Goal: Transaction & Acquisition: Purchase product/service

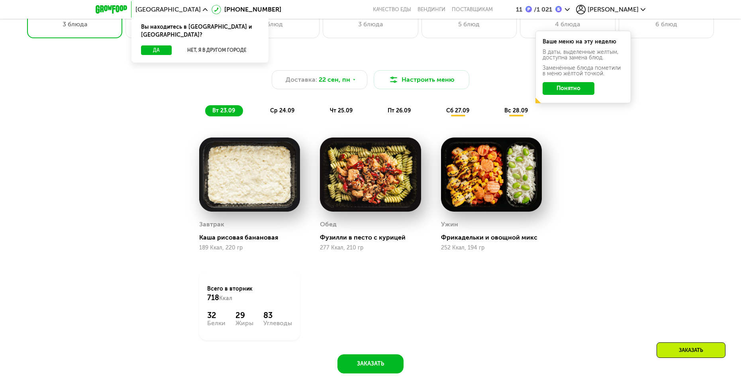
scroll to position [677, 0]
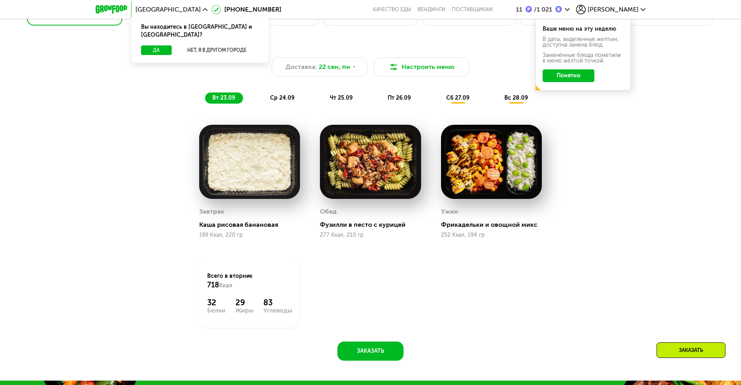
click at [295, 103] on div "ср 24.09" at bounding box center [282, 97] width 39 height 11
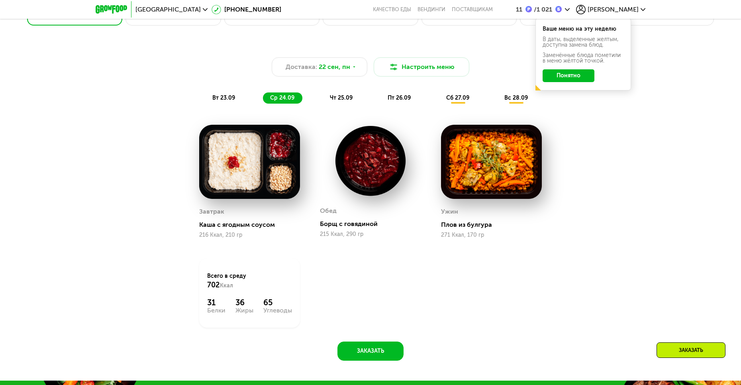
click at [338, 97] on span "чт 25.09" at bounding box center [341, 97] width 23 height 7
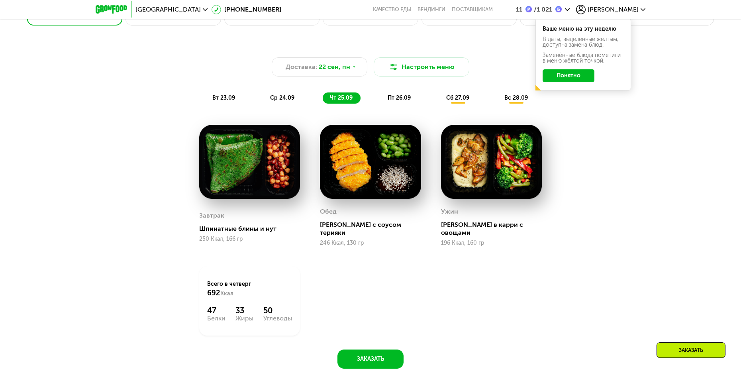
click at [391, 101] on span "пт 26.09" at bounding box center [398, 97] width 23 height 7
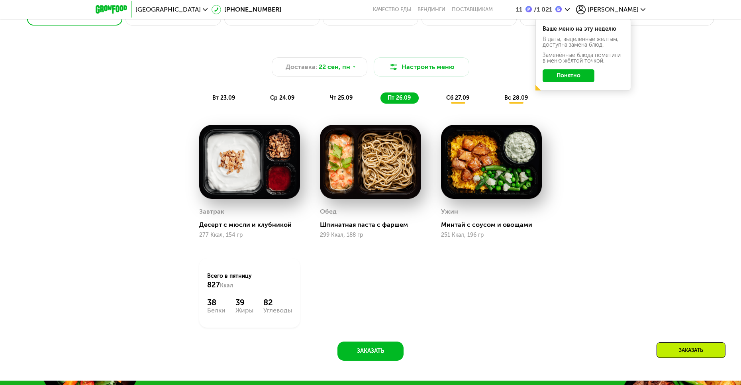
click at [469, 98] on div "сб 27.09" at bounding box center [458, 97] width 38 height 11
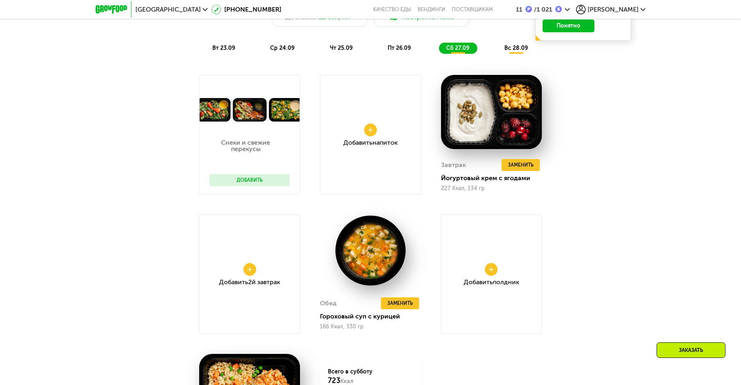
scroll to position [717, 0]
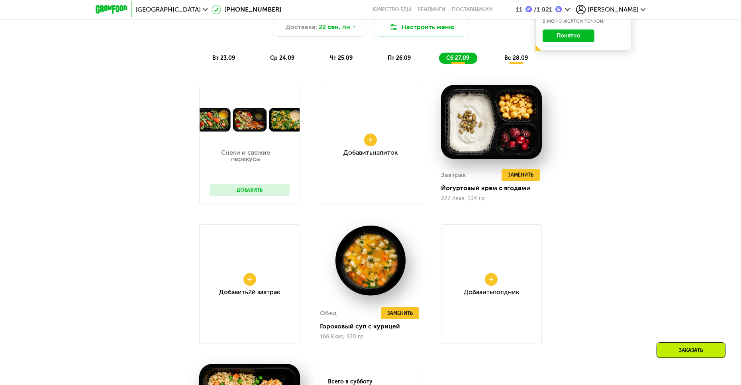
click at [516, 68] on div "Доставка: [DATE] Настроить меню вт 23.09 ср 24.09 чт 25.09 пт 26.09 сб 27.09 вс…" at bounding box center [370, 34] width 481 height 68
click at [517, 64] on div "вс 28.09" at bounding box center [516, 58] width 39 height 11
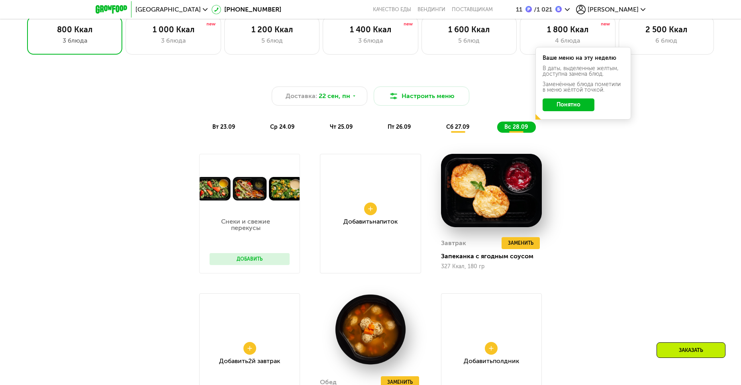
scroll to position [518, 0]
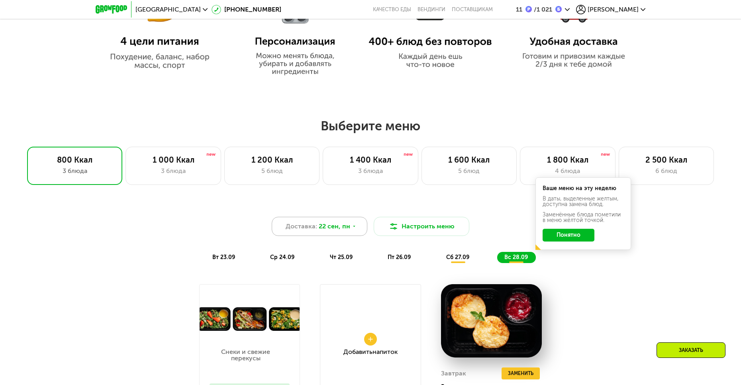
click at [331, 229] on span "22 сен, пн" at bounding box center [333, 226] width 31 height 10
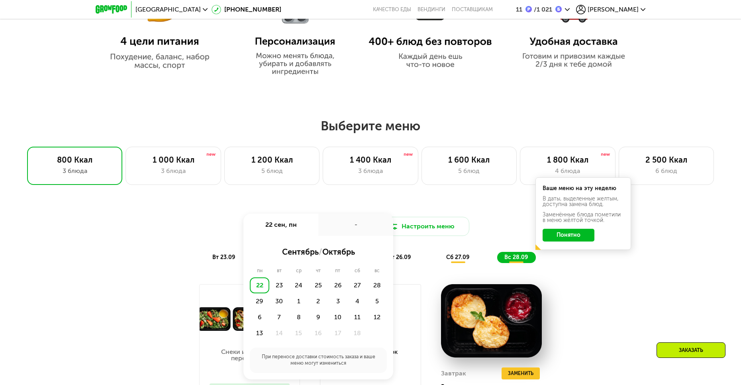
click at [223, 234] on div "Доставка: [DATE] сен, пн - сентябрь / октябрь пн вт ср чт пт сб вс 22 23 24 25 …" at bounding box center [370, 226] width 471 height 19
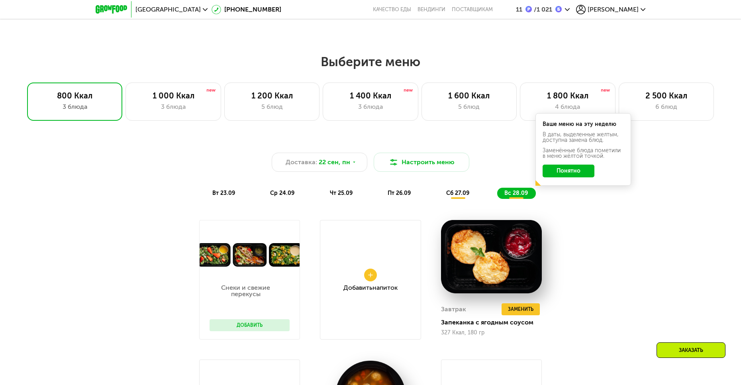
scroll to position [597, 0]
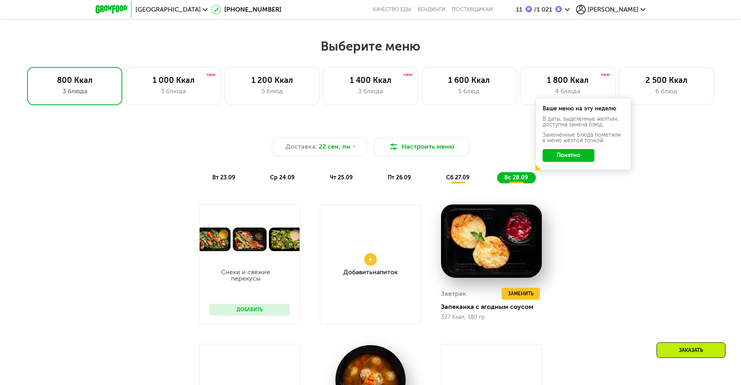
click at [234, 183] on div "вт 23.09" at bounding box center [224, 177] width 38 height 11
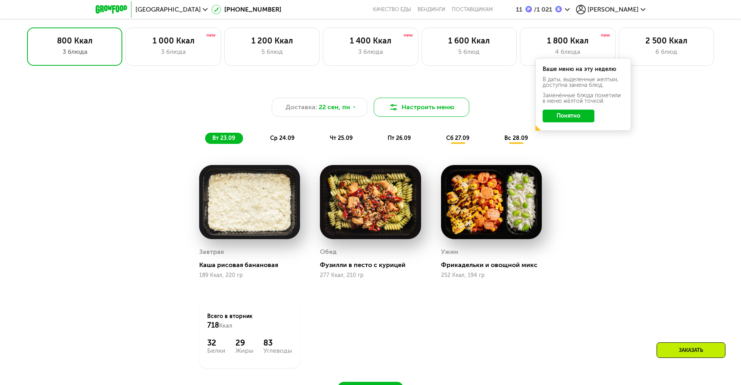
scroll to position [637, 0]
click at [416, 111] on button "Настроить меню" at bounding box center [421, 106] width 96 height 19
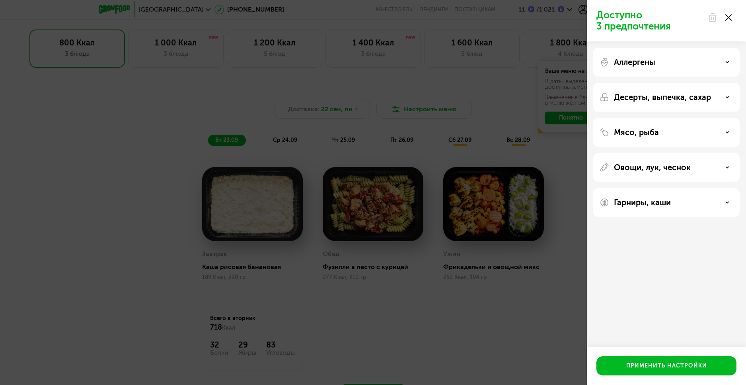
click at [499, 98] on div "Доступно 3 предпочтения Аллергены Десерты, выпечка, сахар Мясо, рыба Овощи, лук…" at bounding box center [373, 192] width 746 height 385
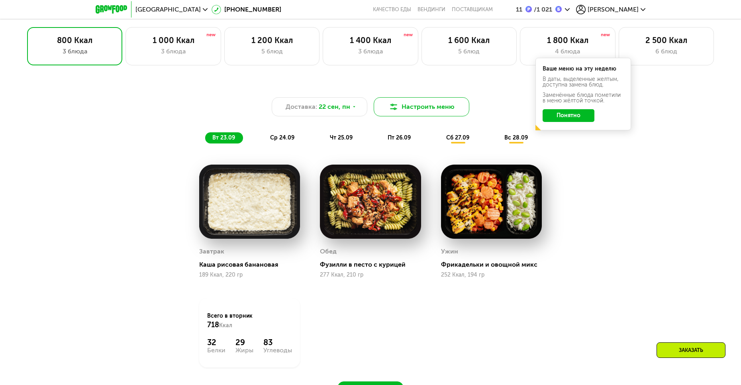
click at [418, 111] on button "Настроить меню" at bounding box center [421, 106] width 96 height 19
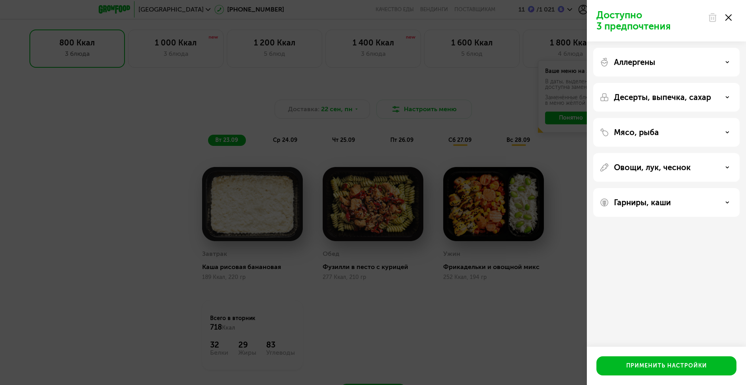
click at [481, 122] on div "Доступно 3 предпочтения Аллергены Десерты, выпечка, сахар Мясо, рыба Овощи, лук…" at bounding box center [373, 192] width 746 height 385
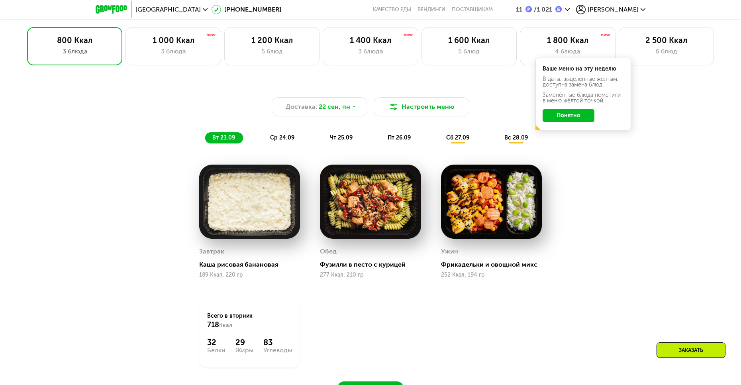
click at [441, 138] on div "сб 27.09" at bounding box center [458, 137] width 38 height 11
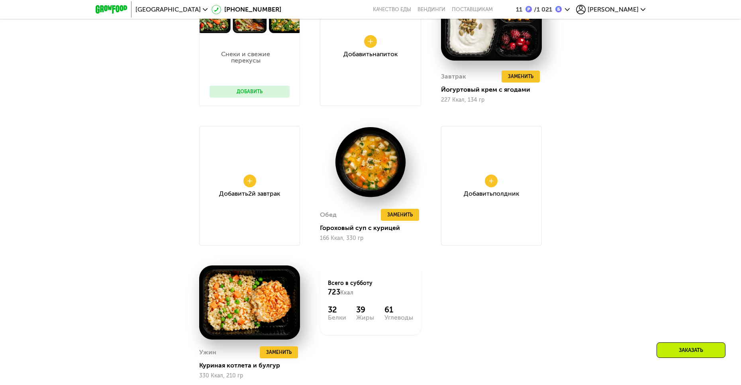
scroll to position [836, 0]
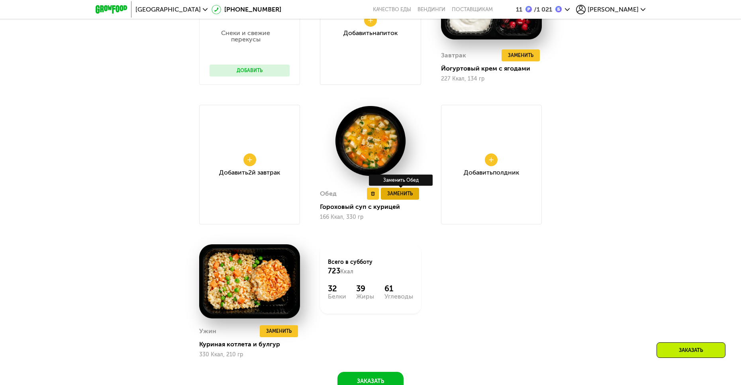
click at [402, 193] on span "Заменить" at bounding box center [399, 194] width 25 height 8
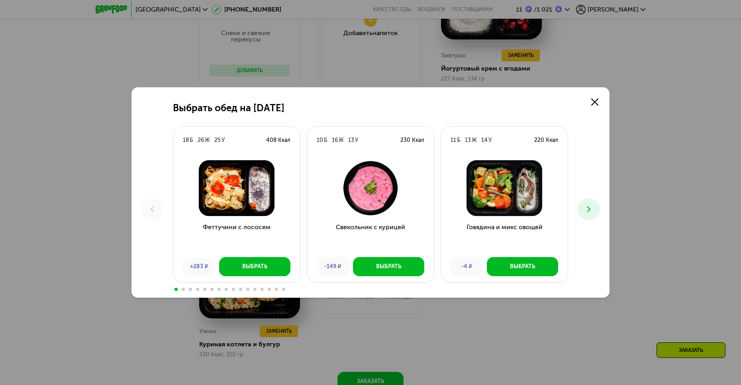
click at [592, 208] on icon at bounding box center [589, 209] width 10 height 10
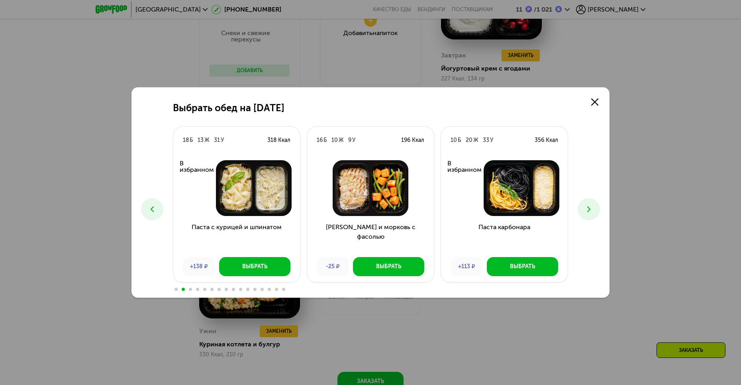
drag, startPoint x: 587, startPoint y: 208, endPoint x: 577, endPoint y: 238, distance: 31.7
click at [577, 238] on div "Выбрать обед на [DATE] Б 26 Ж 25 У 408 Ккал Феттучини с лососем +283 ₽ Выбрать …" at bounding box center [370, 192] width 478 height 210
click at [588, 209] on icon at bounding box center [589, 209] width 10 height 10
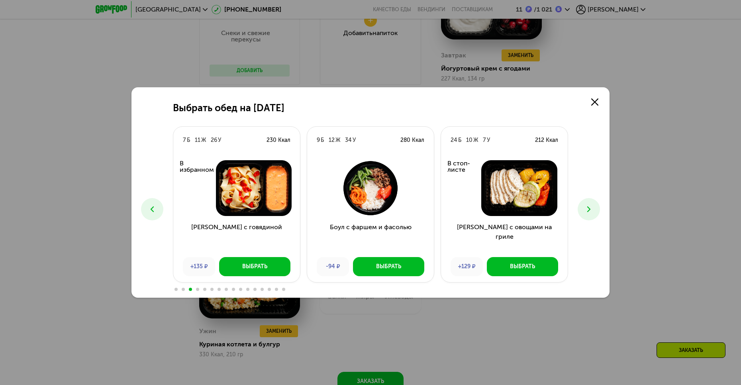
click at [588, 209] on icon at bounding box center [589, 209] width 10 height 10
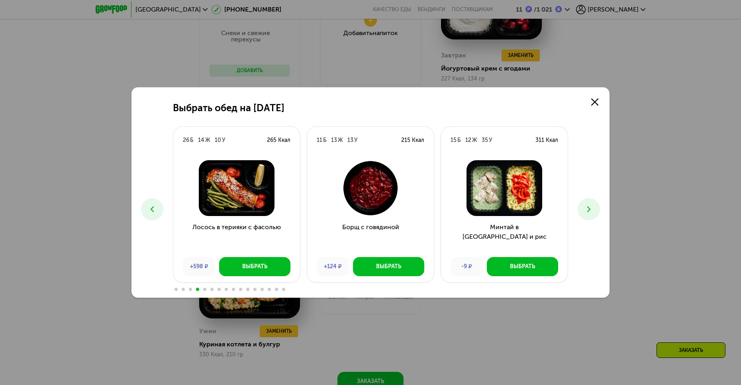
click at [588, 209] on icon at bounding box center [589, 209] width 10 height 10
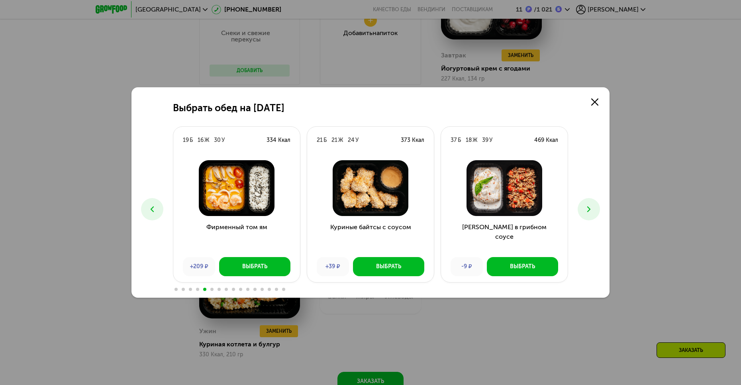
click at [155, 207] on icon at bounding box center [152, 209] width 10 height 10
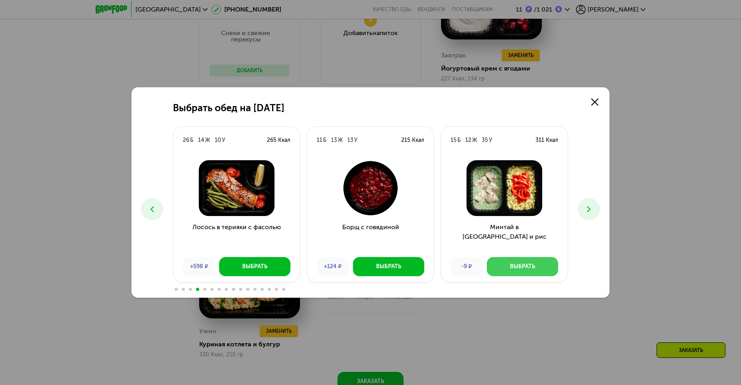
click at [510, 266] on div "Выбрать" at bounding box center [522, 266] width 25 height 8
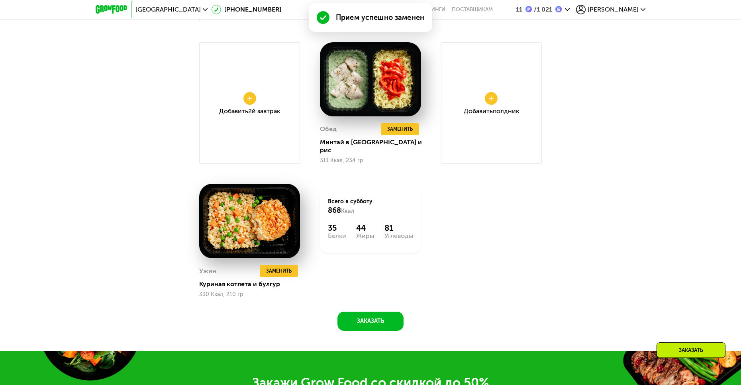
scroll to position [936, 0]
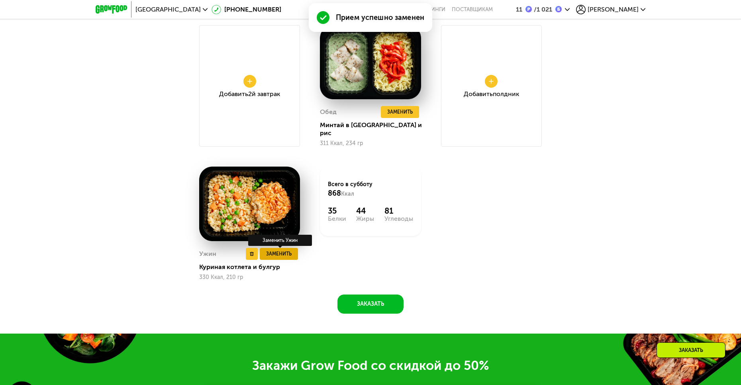
click at [287, 249] on button "Заменить" at bounding box center [279, 254] width 38 height 12
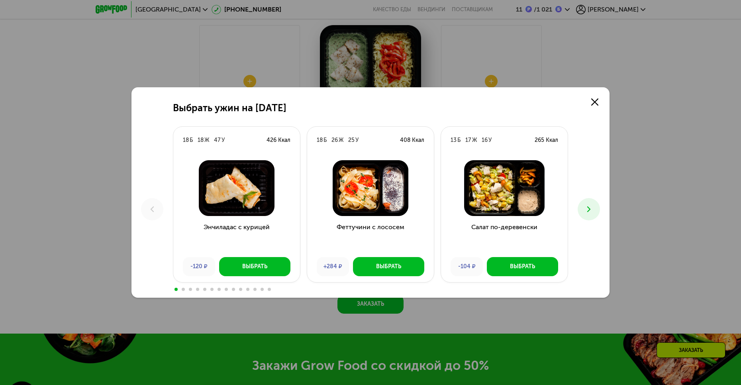
click at [593, 212] on icon at bounding box center [589, 209] width 10 height 10
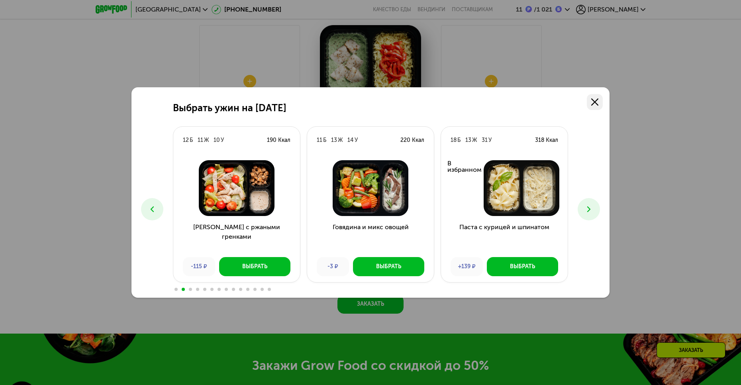
click at [588, 106] on link at bounding box center [594, 102] width 16 height 16
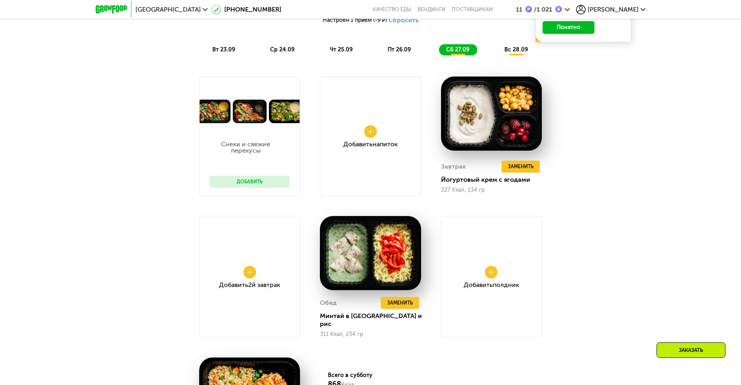
scroll to position [737, 0]
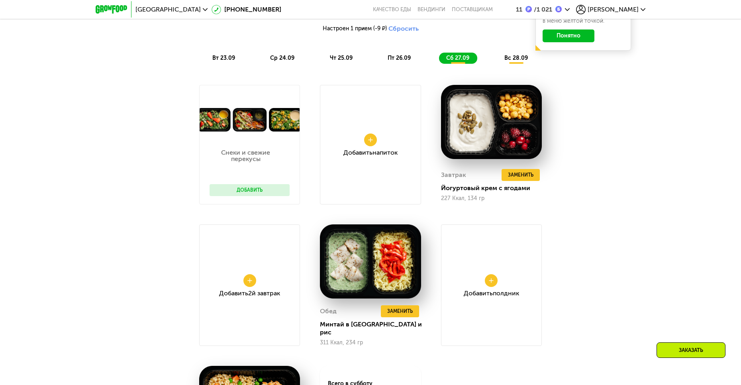
click at [535, 63] on div "Доставка: [DATE] Настроить меню Настроен 1 прием (-9 ₽) Сбросить вт 23.09 ср 24…" at bounding box center [370, 31] width 471 height 66
click at [527, 61] on span "вс 28.09" at bounding box center [515, 58] width 23 height 7
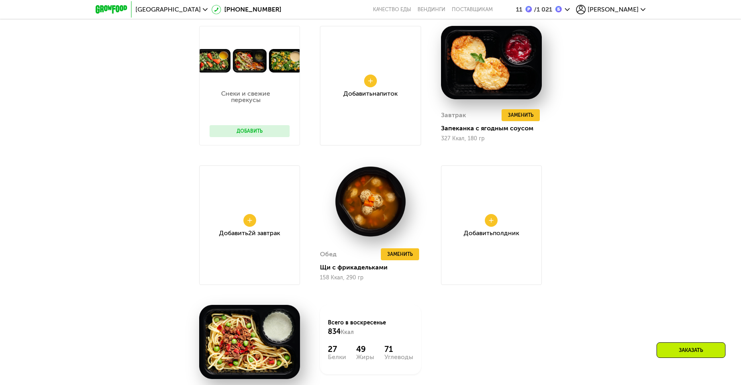
scroll to position [697, 0]
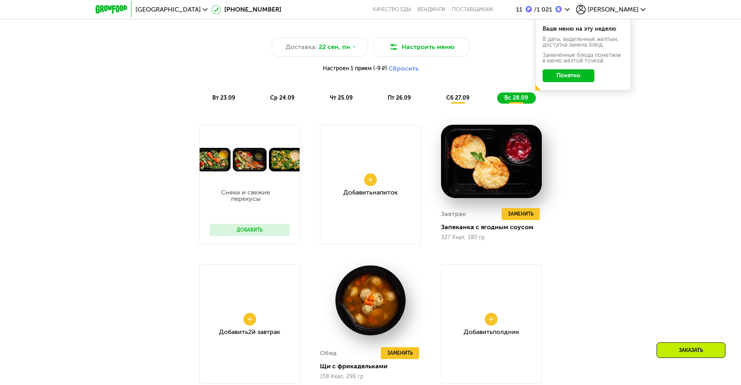
click at [221, 101] on span "вт 23.09" at bounding box center [223, 97] width 23 height 7
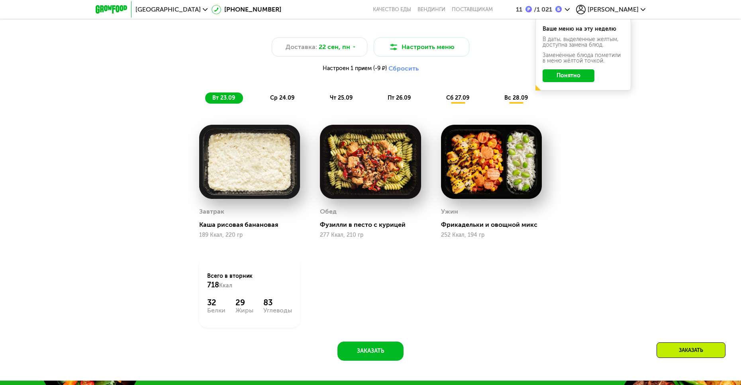
click at [524, 107] on div "Доставка: [DATE] Настроить меню Настроен 1 прием (-9 ₽) Сбросить вт 23.09 ср 24…" at bounding box center [370, 64] width 481 height 88
click at [523, 106] on div "Доставка: [DATE] Настроить меню Настроен 1 прием (-9 ₽) Сбросить вт 23.09 ср 24…" at bounding box center [370, 64] width 481 height 88
click at [523, 104] on div "вс 28.09" at bounding box center [516, 97] width 39 height 11
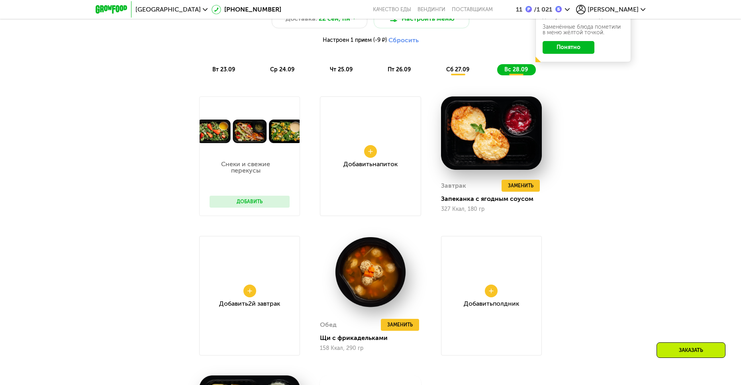
scroll to position [856, 0]
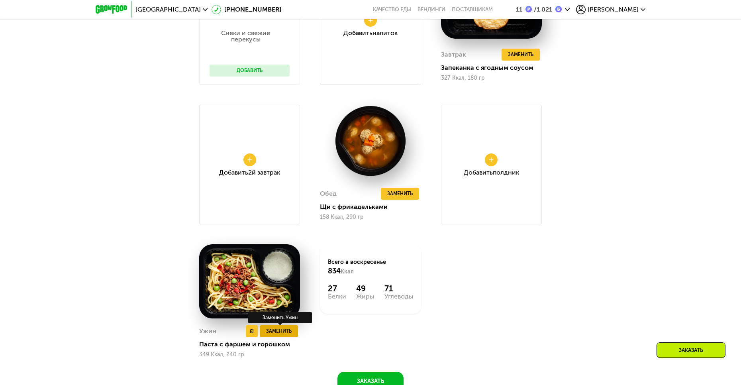
click at [283, 334] on span "Заменить" at bounding box center [278, 331] width 25 height 8
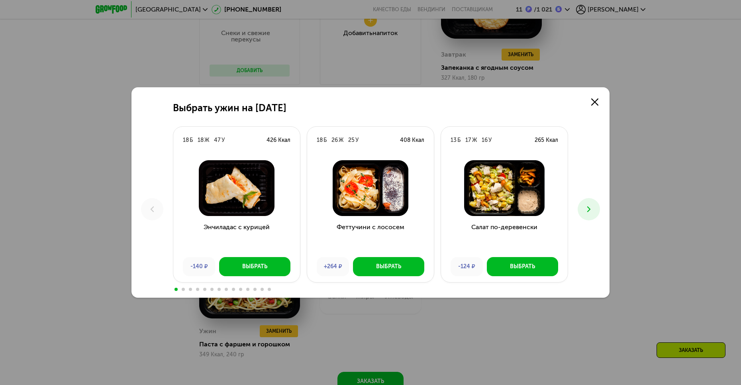
click at [589, 206] on icon at bounding box center [589, 209] width 10 height 10
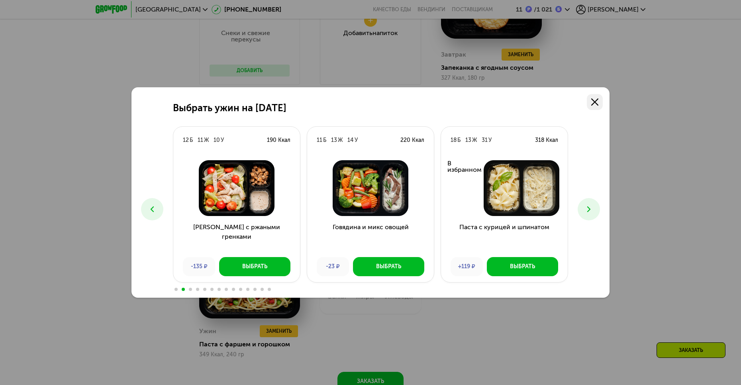
click at [600, 95] on link at bounding box center [594, 102] width 16 height 16
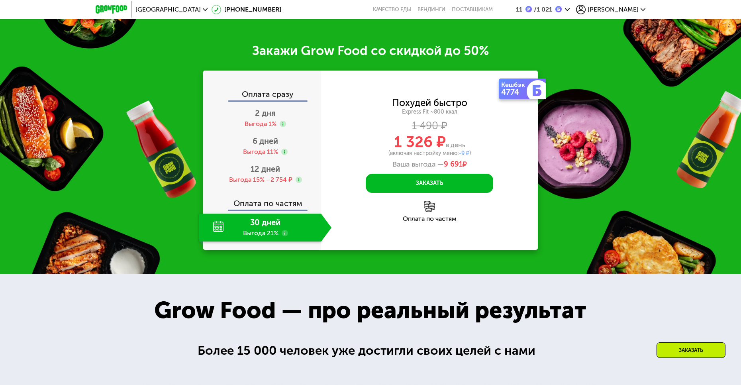
scroll to position [1254, 0]
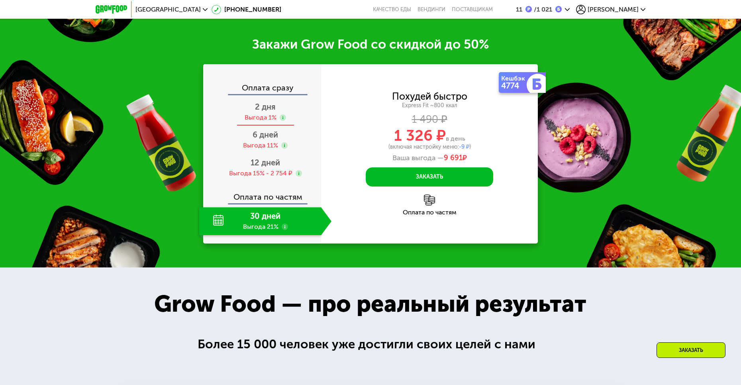
click at [263, 117] on div "Выгода 1%" at bounding box center [260, 117] width 32 height 9
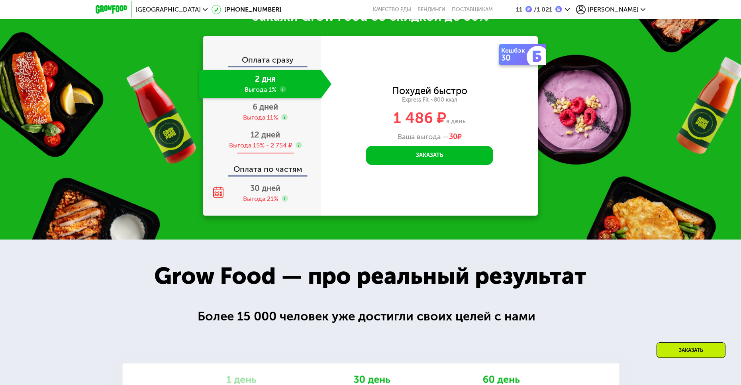
click at [260, 129] on div "12 дней Выгода 15% - 2 754 ₽" at bounding box center [265, 140] width 132 height 28
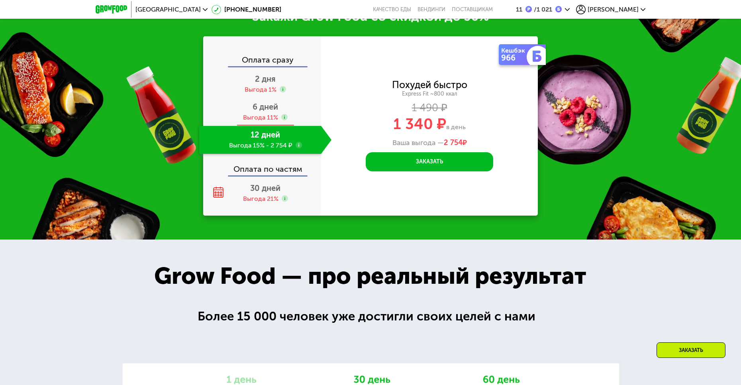
click at [262, 119] on div "Выгода 11%" at bounding box center [260, 117] width 35 height 9
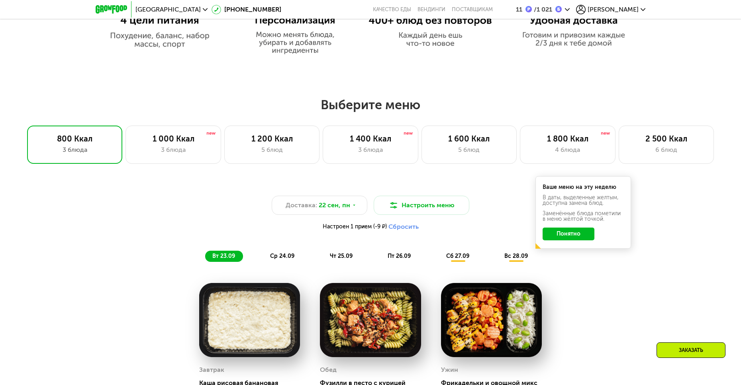
scroll to position [537, 0]
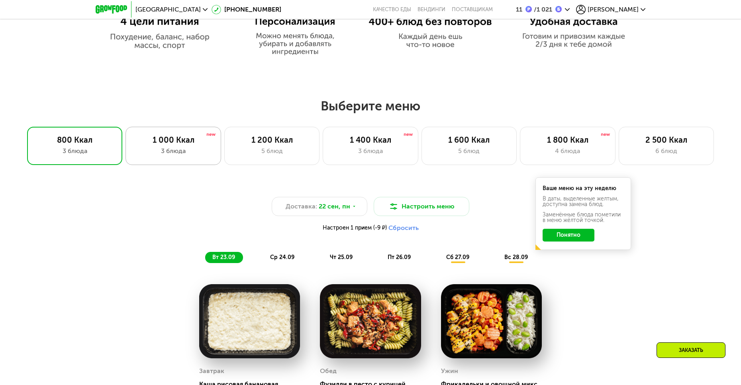
click at [193, 153] on div "3 блюда" at bounding box center [173, 151] width 78 height 10
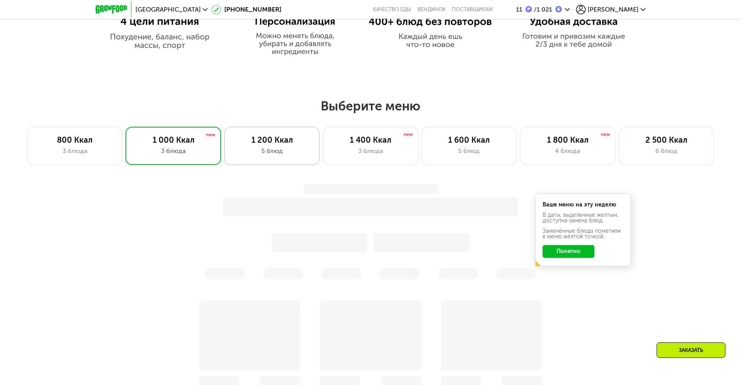
click at [306, 158] on div "1 200 Ккал 5 блюд" at bounding box center [271, 146] width 95 height 38
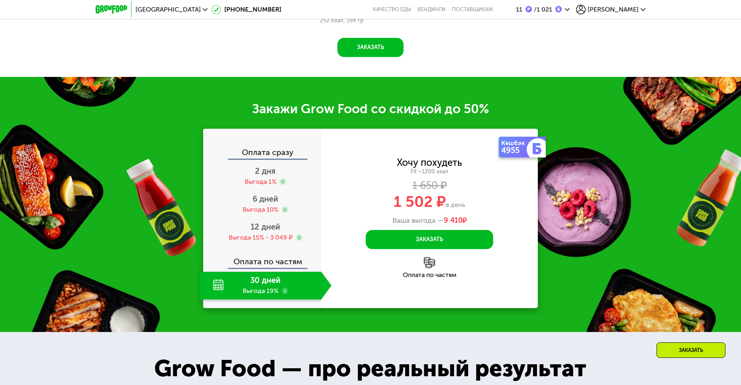
scroll to position [1028, 0]
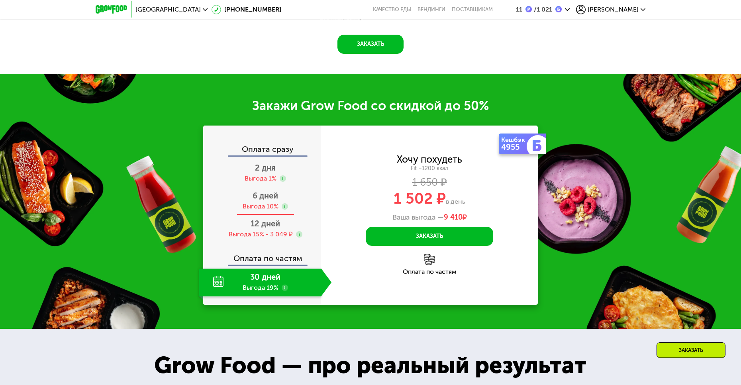
click at [273, 211] on div "Выгода 10%" at bounding box center [260, 206] width 36 height 9
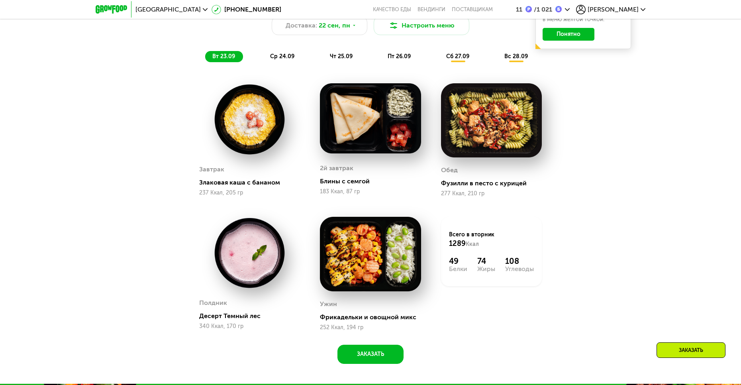
scroll to position [709, 0]
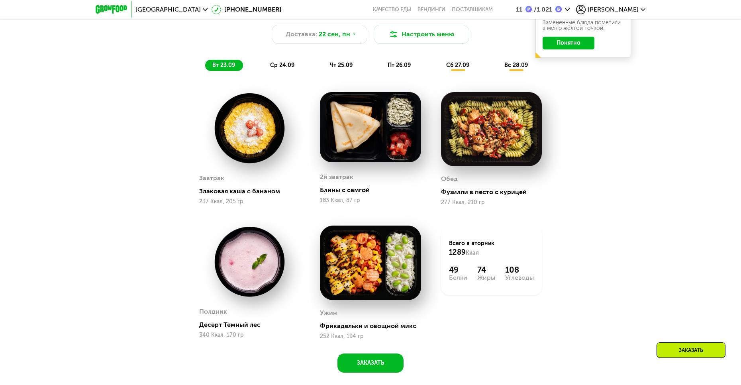
click at [301, 71] on div "вт 23.09 ср 24.09 чт 25.09 пт 26.09 сб 27.09 вс 28.09" at bounding box center [370, 65] width 330 height 11
click at [291, 71] on div "ср 24.09" at bounding box center [282, 65] width 39 height 11
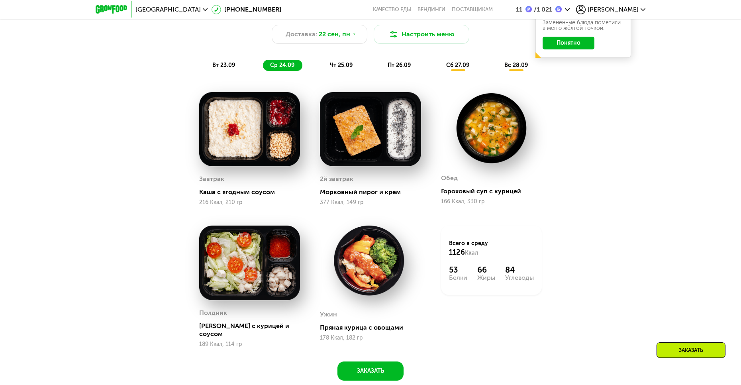
click at [337, 68] on span "чт 25.09" at bounding box center [341, 65] width 23 height 7
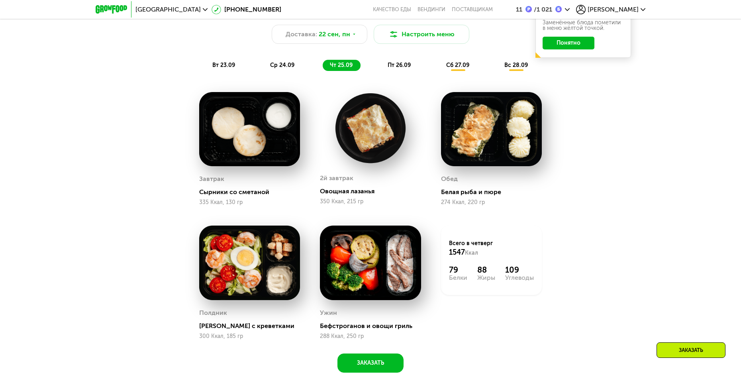
click at [395, 71] on div "пт 26.09" at bounding box center [399, 65] width 38 height 11
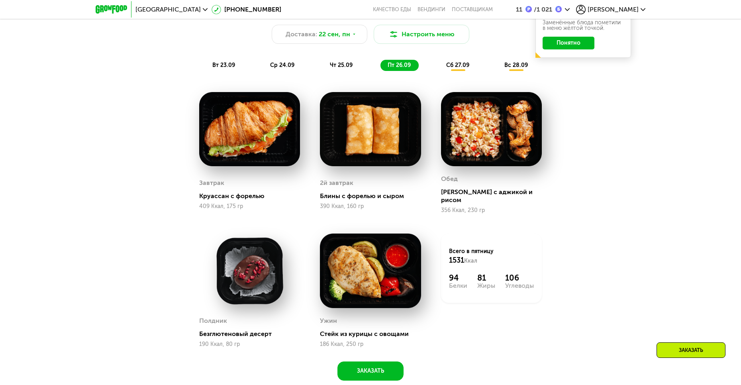
click at [469, 70] on div "сб 27.09" at bounding box center [458, 65] width 38 height 11
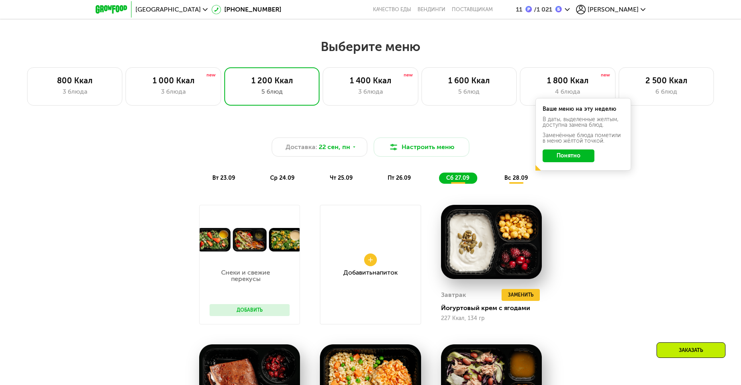
scroll to position [590, 0]
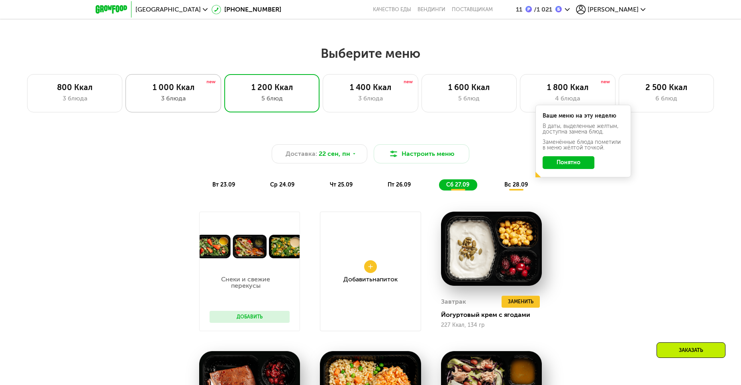
click at [183, 92] on div "1 000 Ккал" at bounding box center [173, 87] width 78 height 10
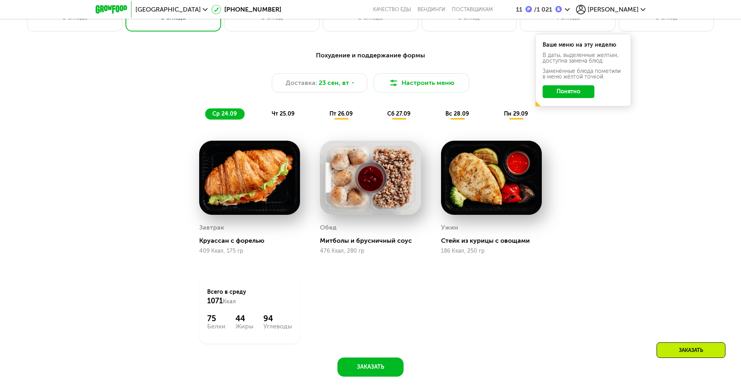
scroll to position [670, 0]
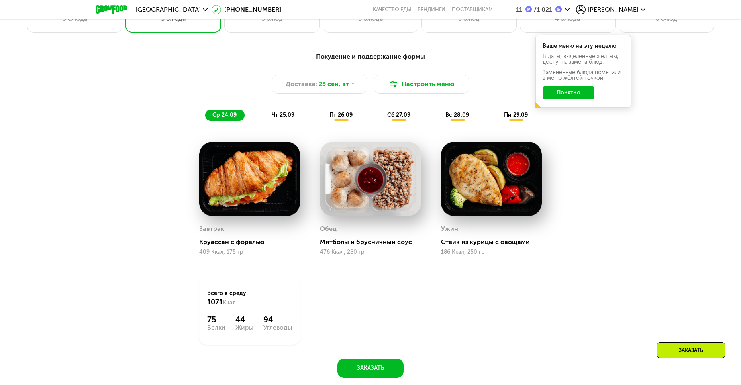
click at [280, 116] on span "чт 25.09" at bounding box center [283, 114] width 23 height 7
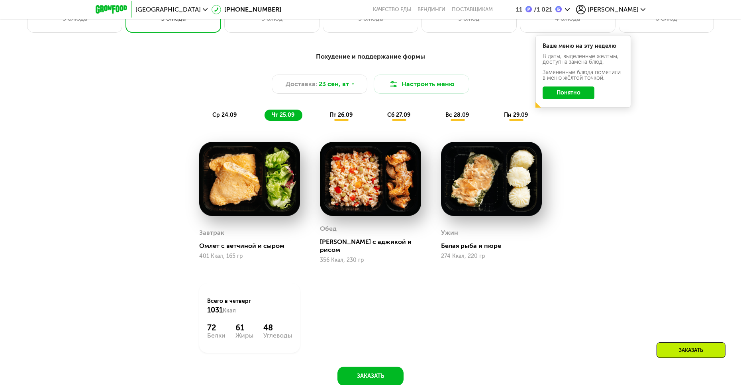
click at [352, 117] on span "пт 26.09" at bounding box center [340, 114] width 23 height 7
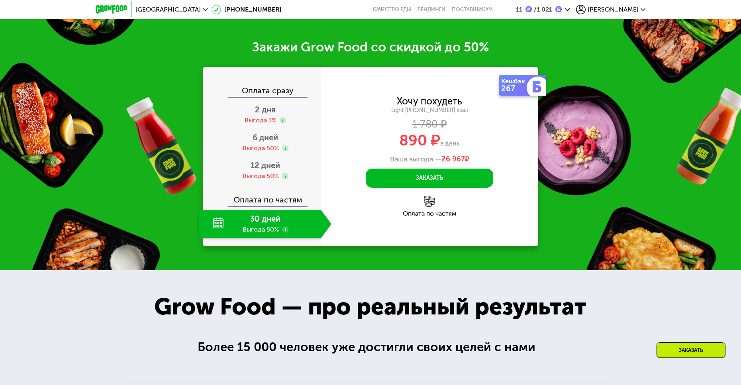
scroll to position [1108, 0]
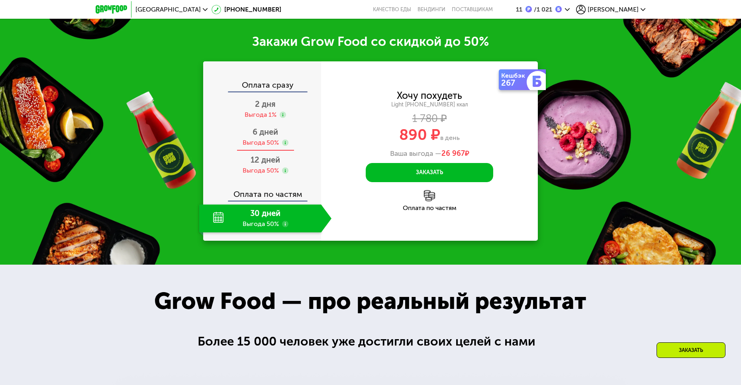
click at [254, 137] on span "6 дней" at bounding box center [264, 132] width 25 height 10
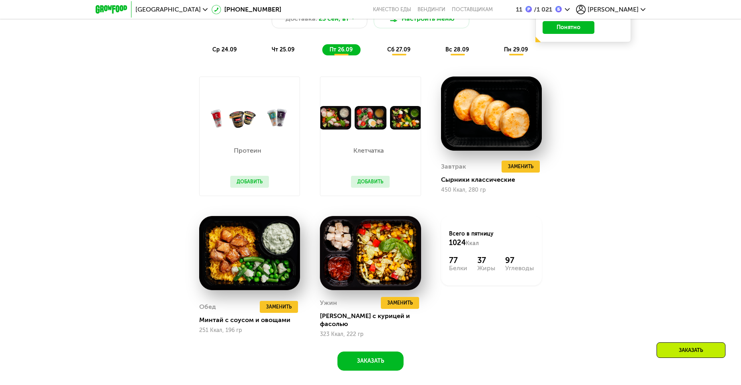
scroll to position [749, 0]
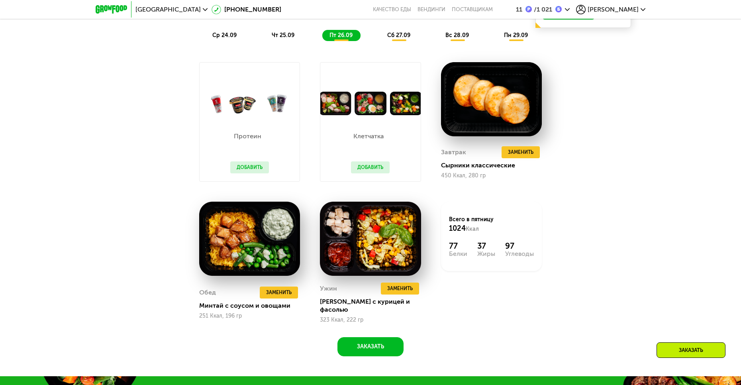
click at [224, 39] on span "ср 24.09" at bounding box center [224, 35] width 24 height 7
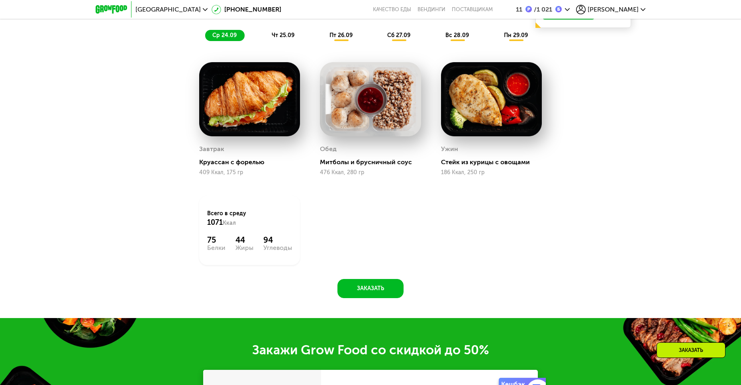
click at [276, 41] on div "чт 25.09" at bounding box center [283, 35] width 38 height 11
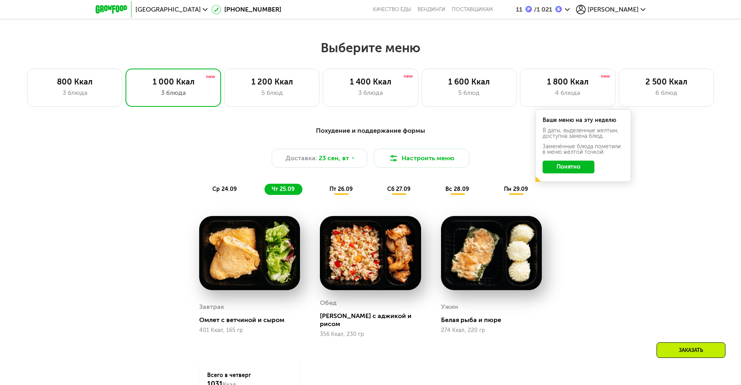
scroll to position [590, 0]
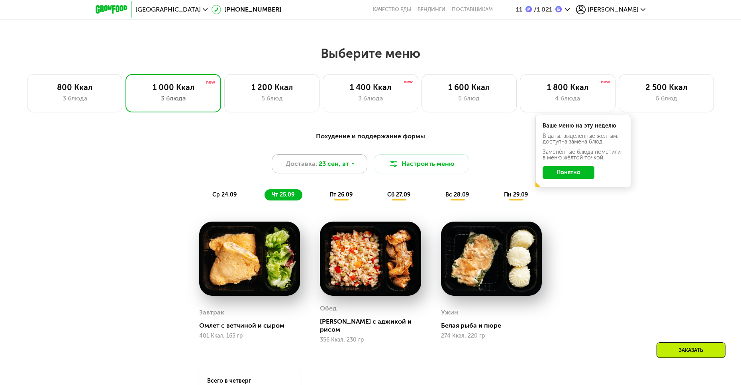
click at [332, 158] on div "Доставка: [DATE]" at bounding box center [320, 163] width 96 height 19
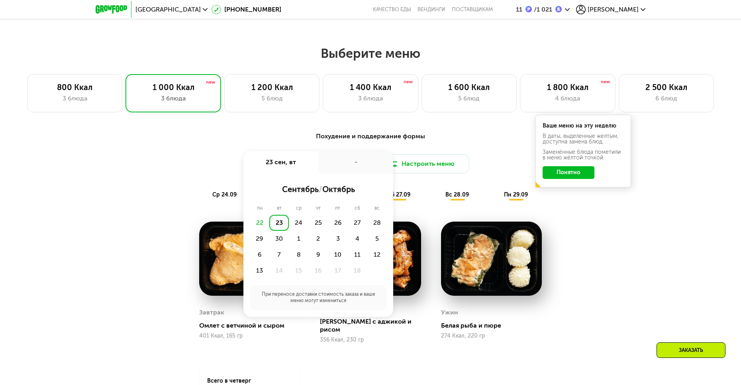
click at [260, 220] on div "22" at bounding box center [260, 223] width 20 height 16
click at [258, 223] on div "22" at bounding box center [260, 223] width 20 height 16
click at [192, 167] on div "Доставка: [DATE] сен, вт - сентябрь / октябрь пн вт ср чт пт сб вс 22 23 24 25 …" at bounding box center [370, 163] width 471 height 19
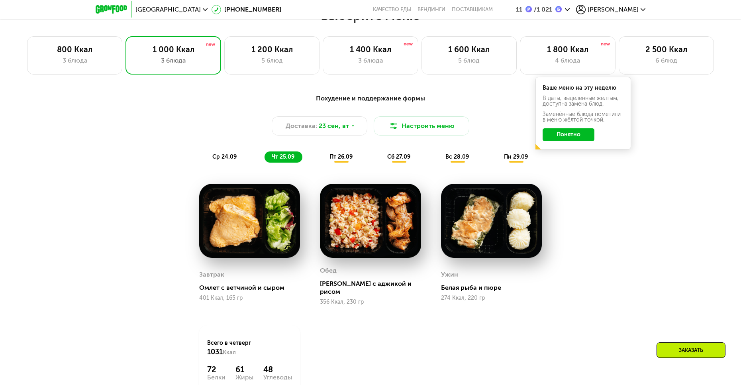
scroll to position [630, 0]
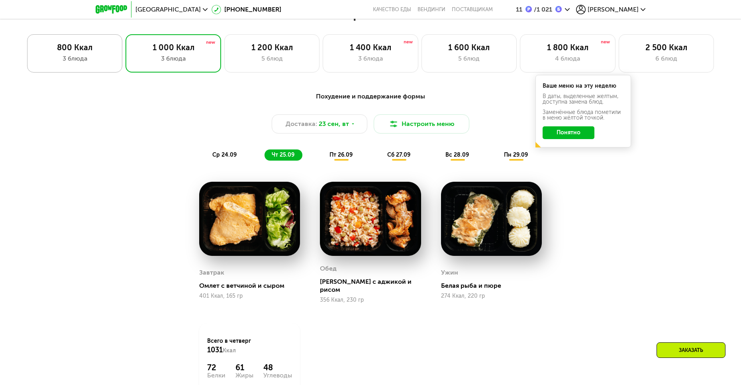
click at [68, 52] on div "800 Ккал" at bounding box center [74, 48] width 78 height 10
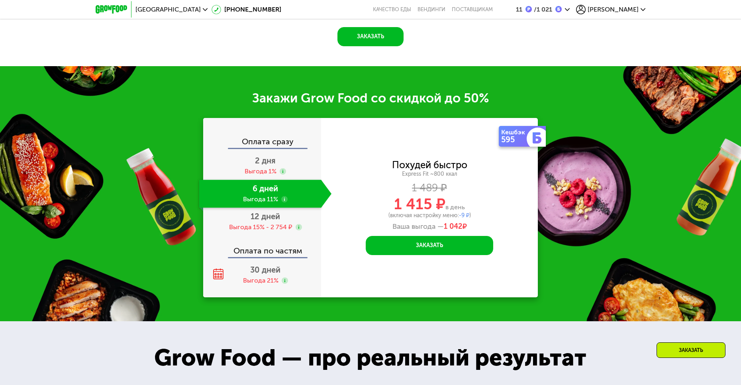
scroll to position [1028, 0]
